Goal: Information Seeking & Learning: Understand process/instructions

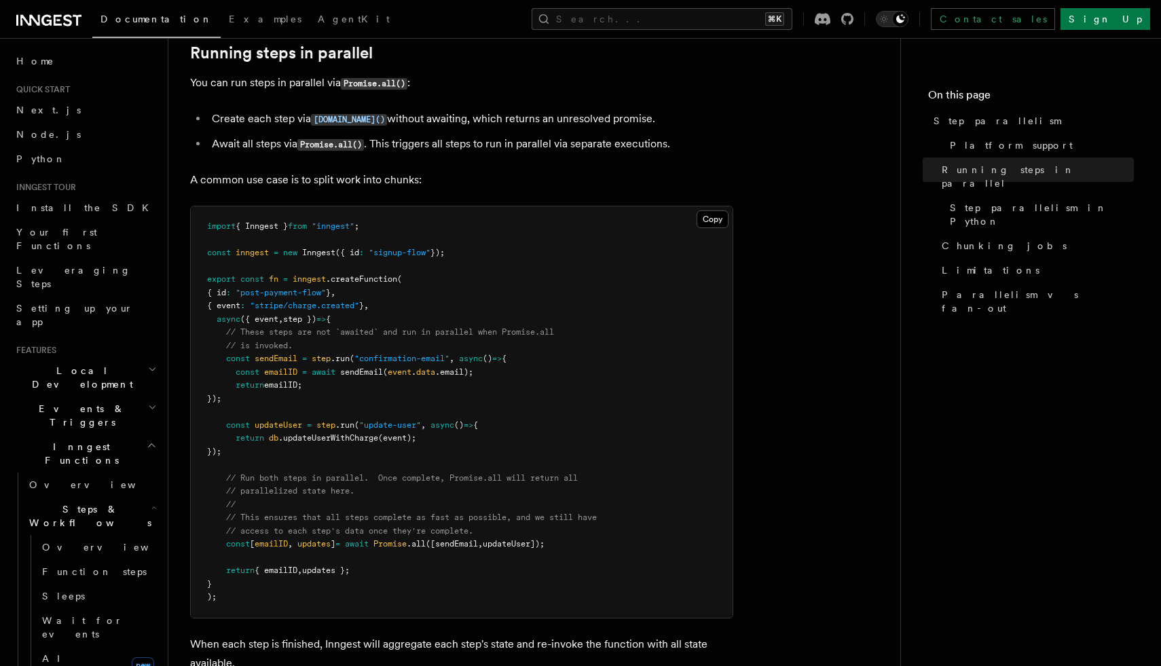
scroll to position [304, 0]
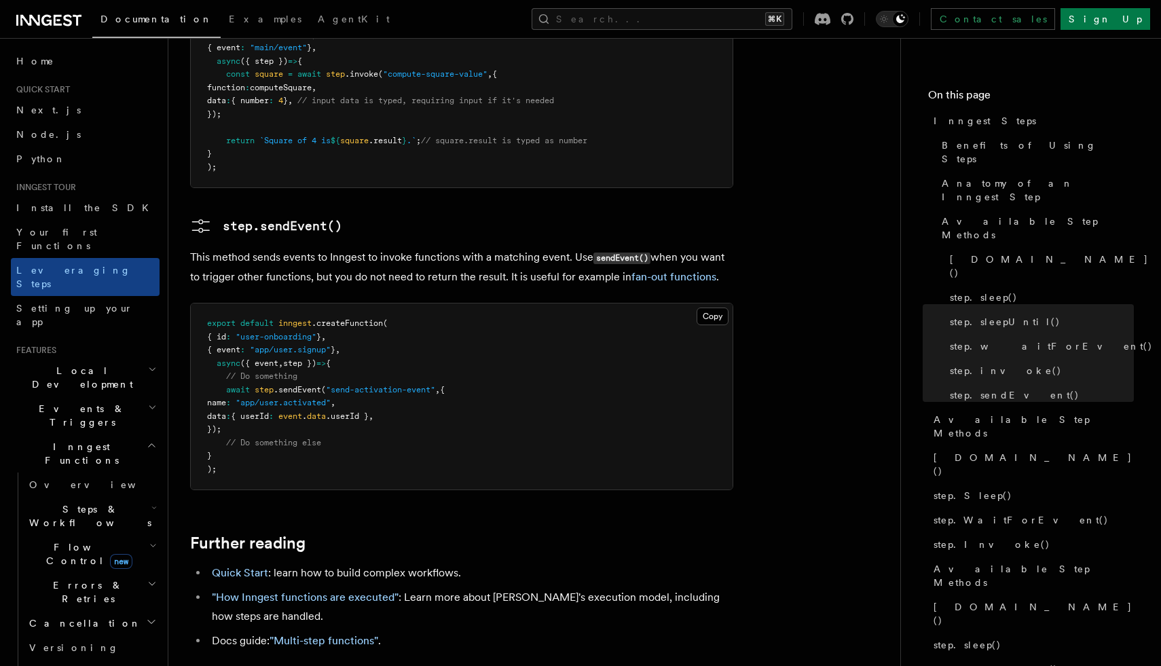
scroll to position [2919, 0]
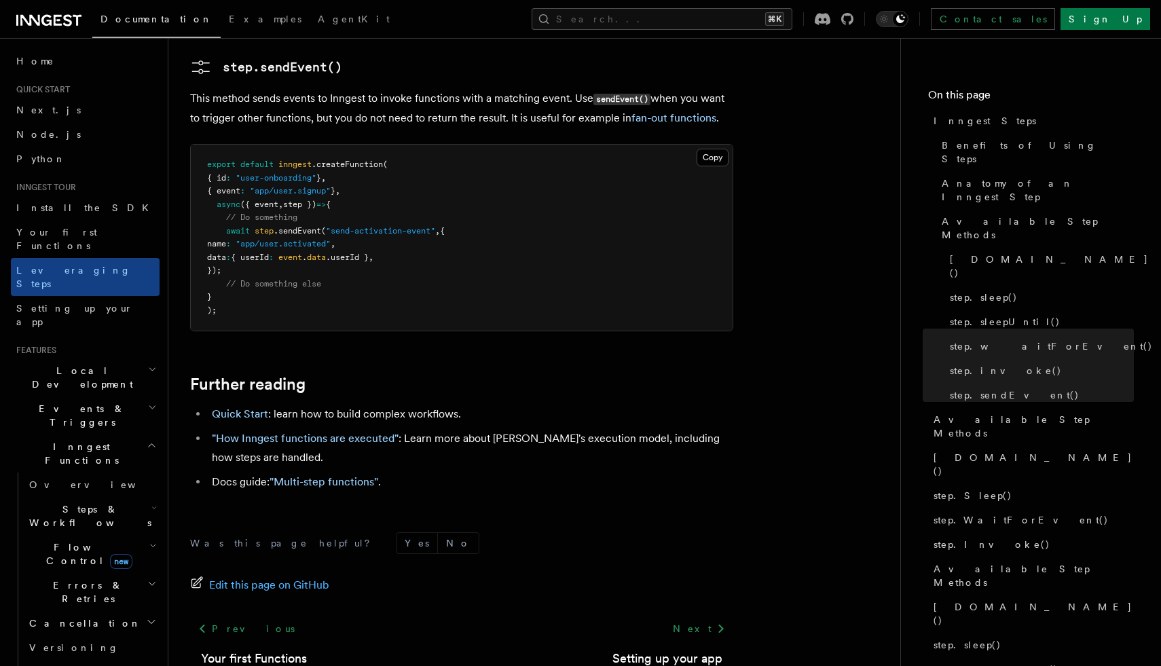
click at [122, 497] on h2 "Steps & Workflows" at bounding box center [92, 516] width 136 height 38
click at [106, 535] on link "Overview" at bounding box center [98, 547] width 123 height 24
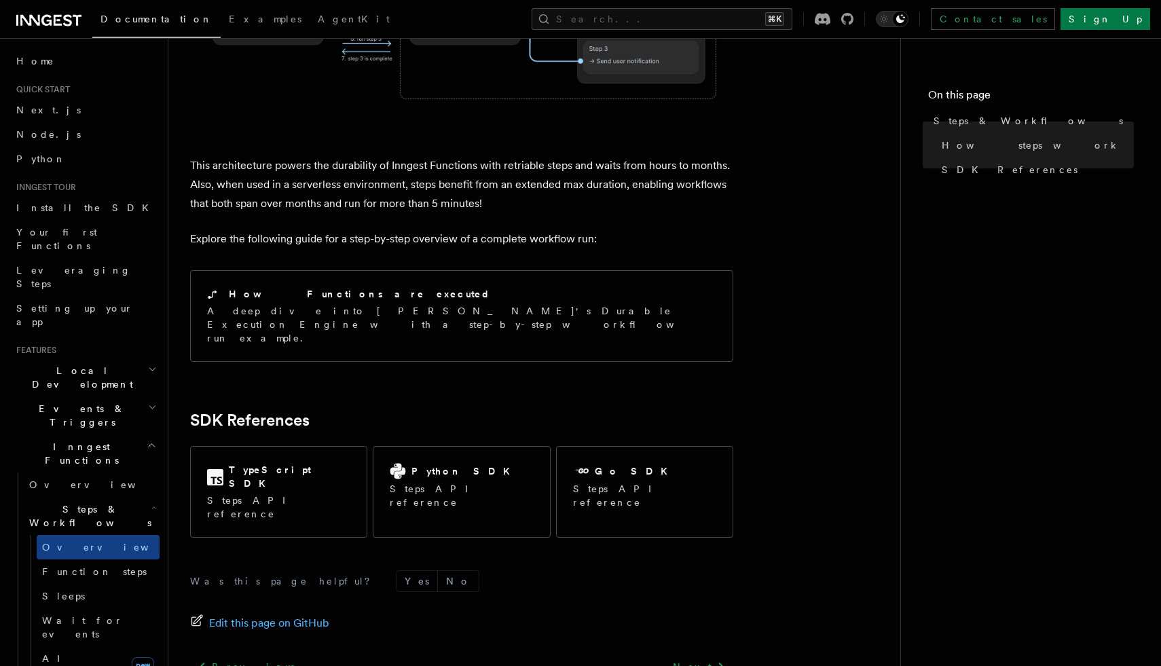
scroll to position [1316, 0]
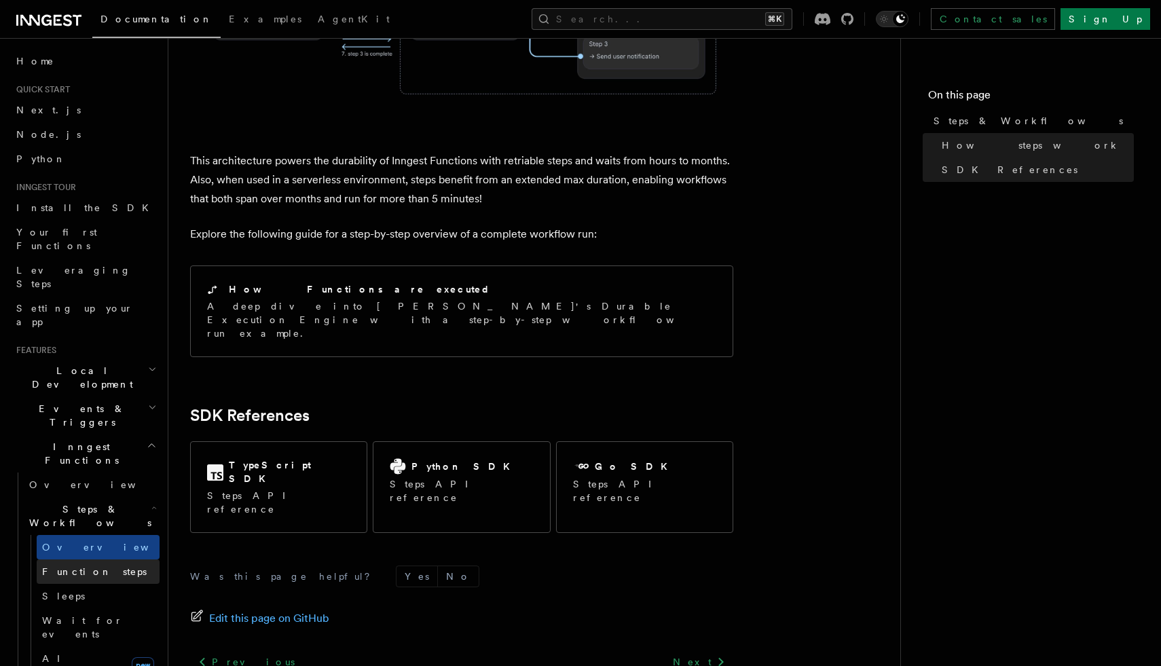
click at [100, 566] on span "Function steps" at bounding box center [94, 571] width 105 height 11
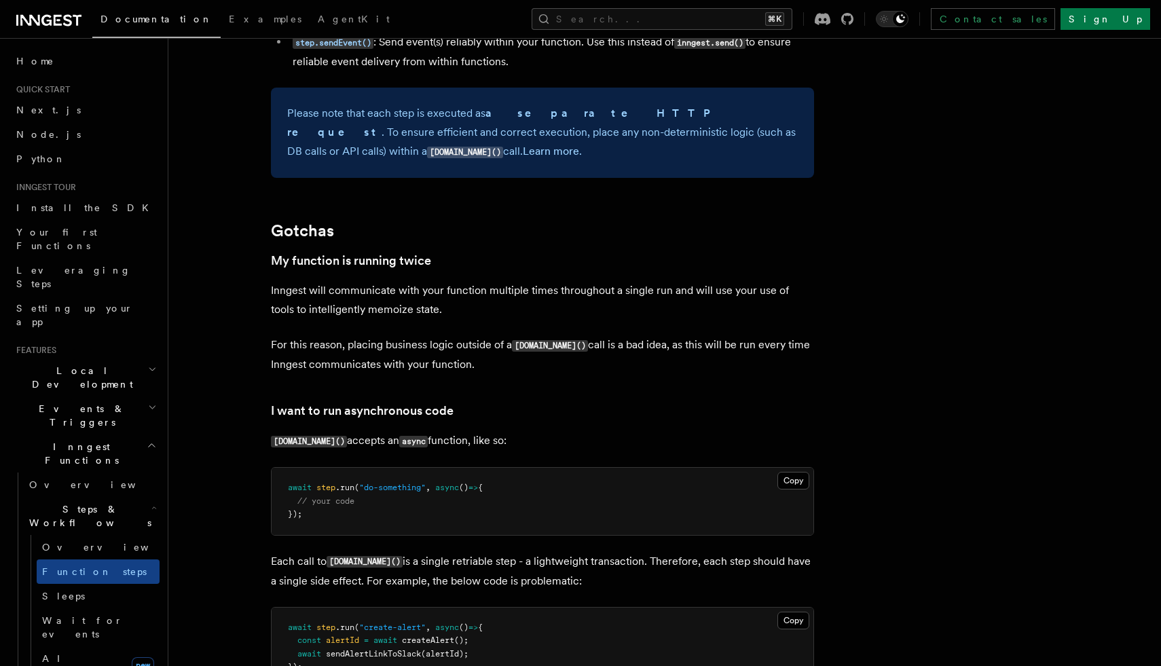
scroll to position [2558, 0]
